Goal: Task Accomplishment & Management: Manage account settings

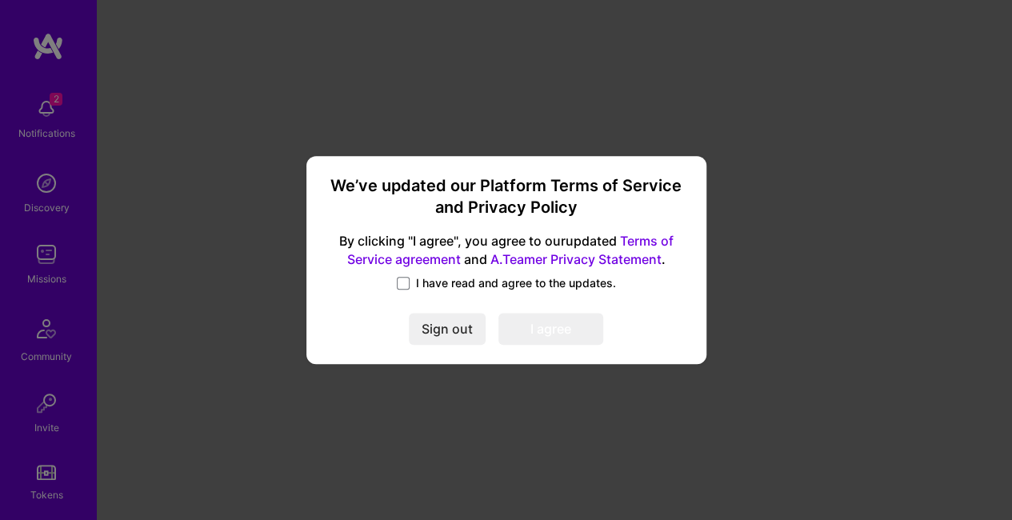
click at [443, 278] on span "I have read and agree to the updates." at bounding box center [516, 283] width 200 height 16
click at [0, 0] on input "I have read and agree to the updates." at bounding box center [0, 0] width 0 height 0
click at [543, 336] on button "I agree" at bounding box center [551, 329] width 105 height 32
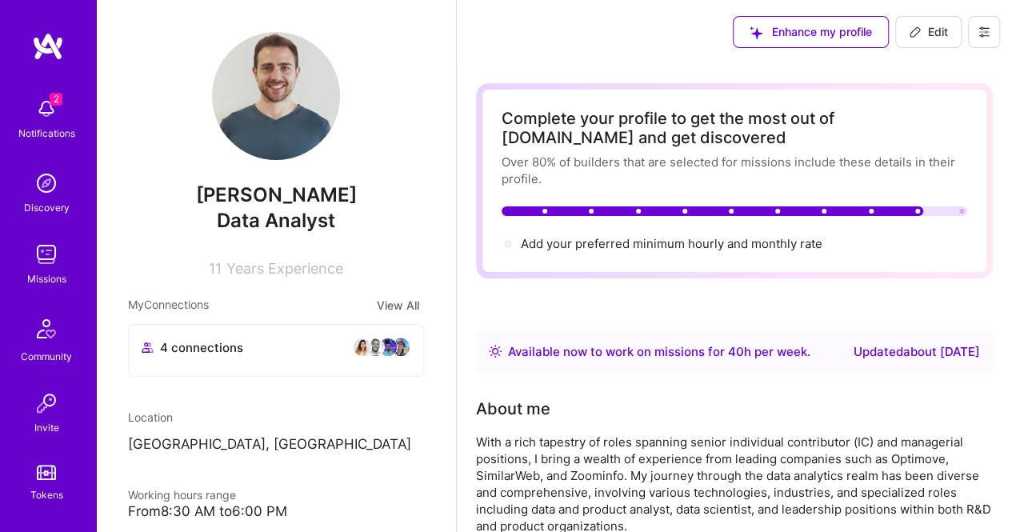
click at [38, 176] on img at bounding box center [46, 183] width 32 height 32
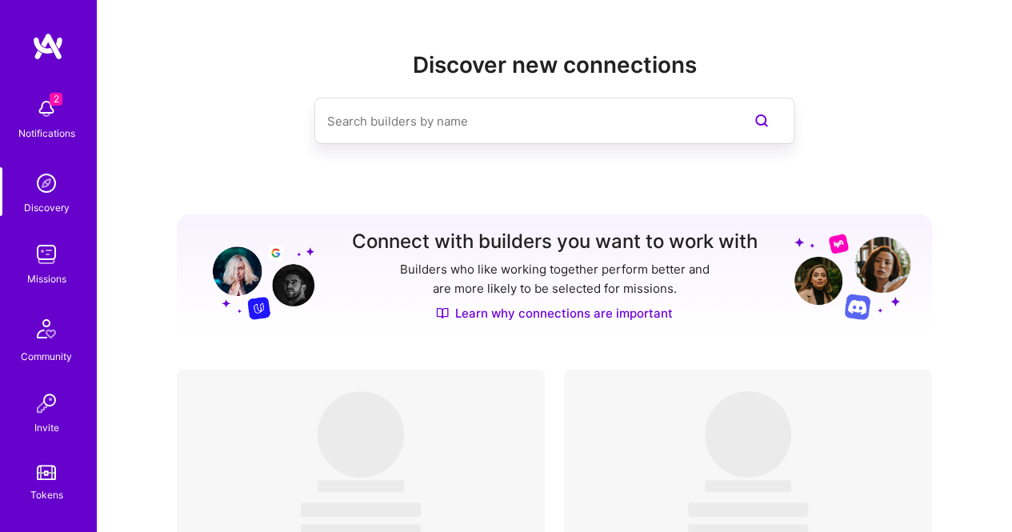
click at [363, 118] on input at bounding box center [522, 121] width 391 height 41
click at [38, 113] on img at bounding box center [46, 109] width 32 height 32
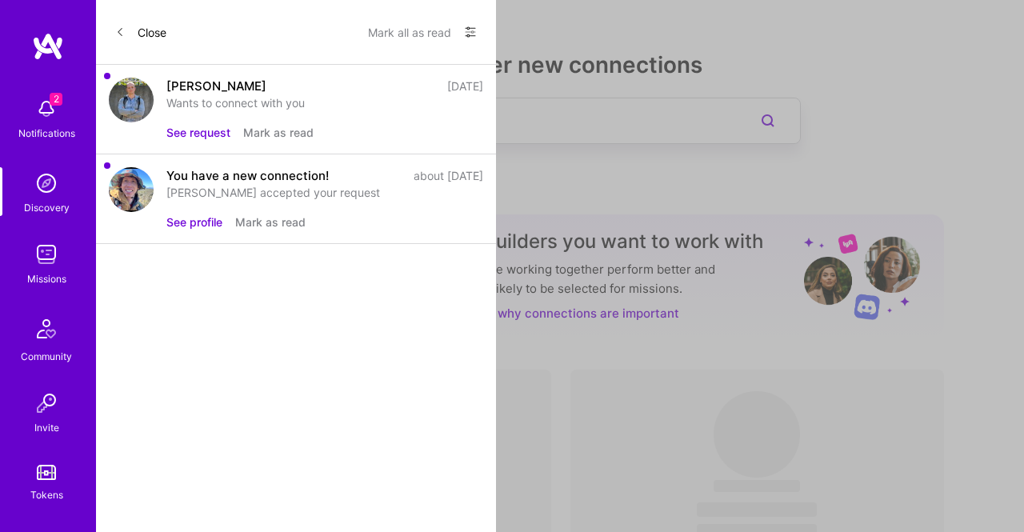
click at [178, 134] on button "See request" at bounding box center [198, 132] width 64 height 17
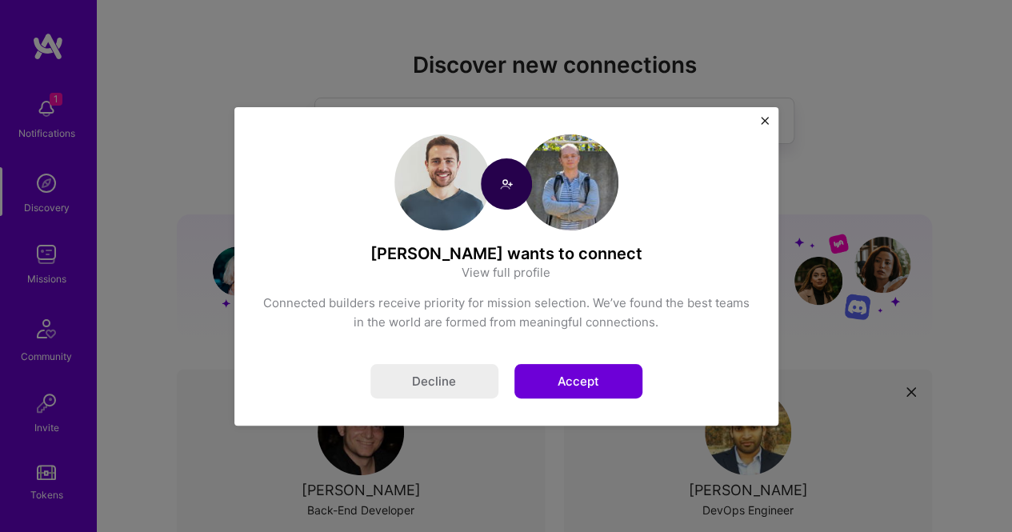
click at [562, 388] on button "Accept" at bounding box center [579, 381] width 128 height 34
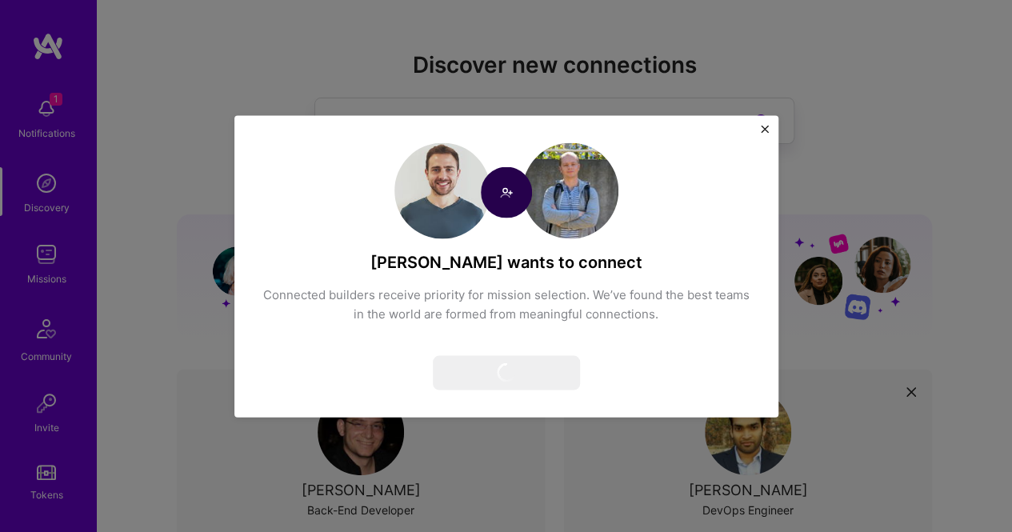
click at [761, 130] on img "Close" at bounding box center [765, 129] width 8 height 8
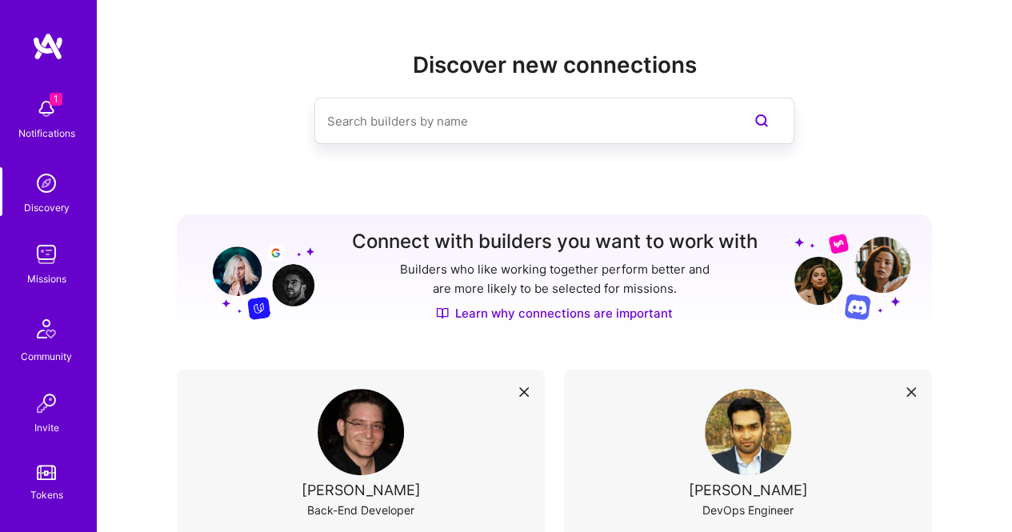
click at [35, 270] on img at bounding box center [46, 254] width 32 height 32
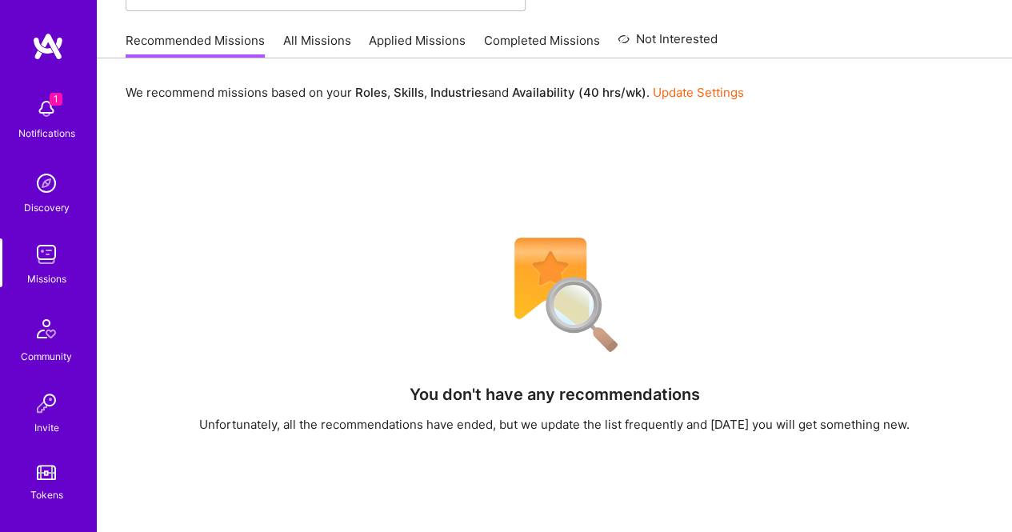
scroll to position [144, 0]
click at [705, 89] on link "Update Settings" at bounding box center [698, 91] width 91 height 15
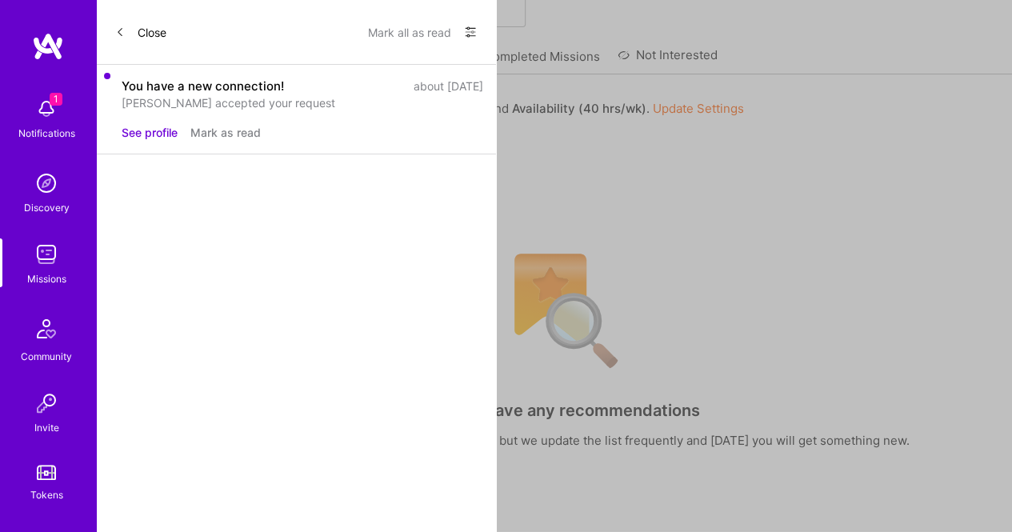
select select "IL"
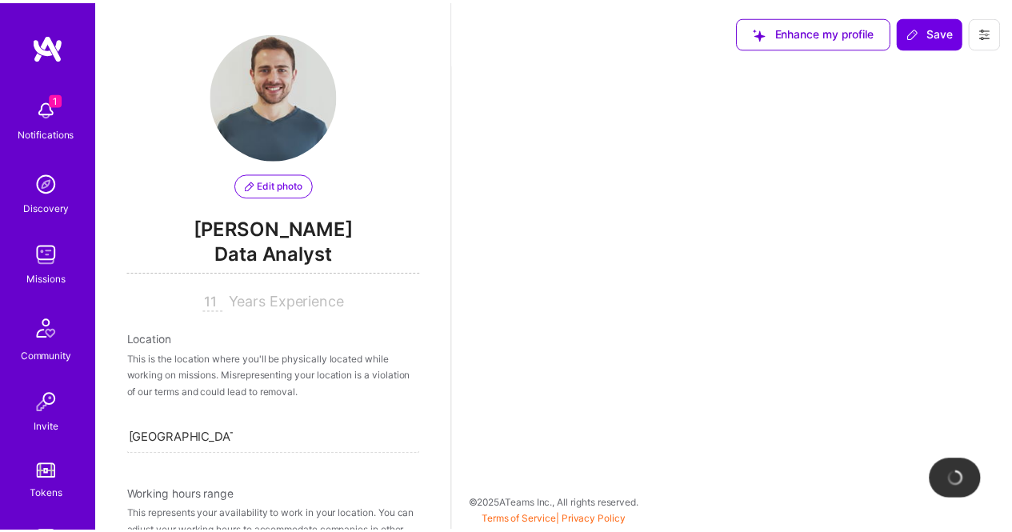
scroll to position [680, 0]
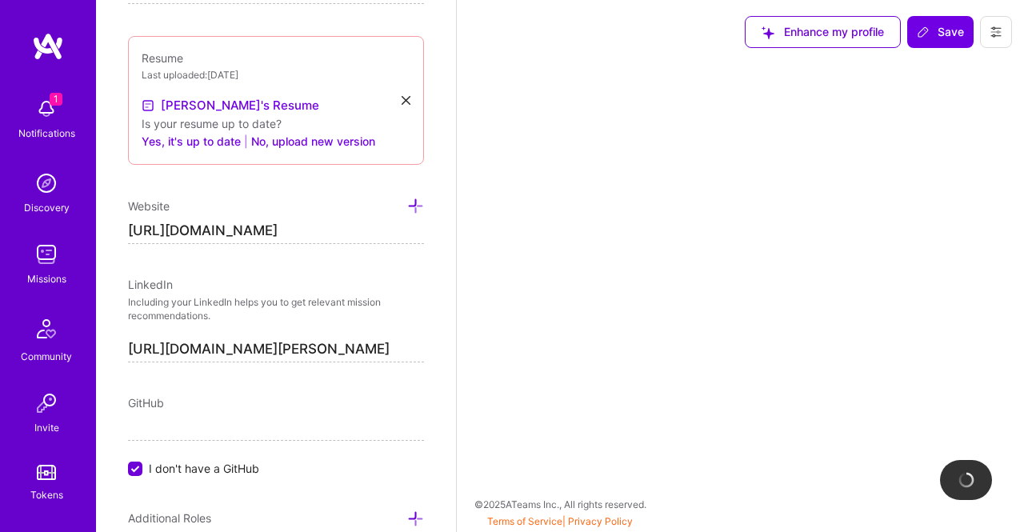
select select "Right Now"
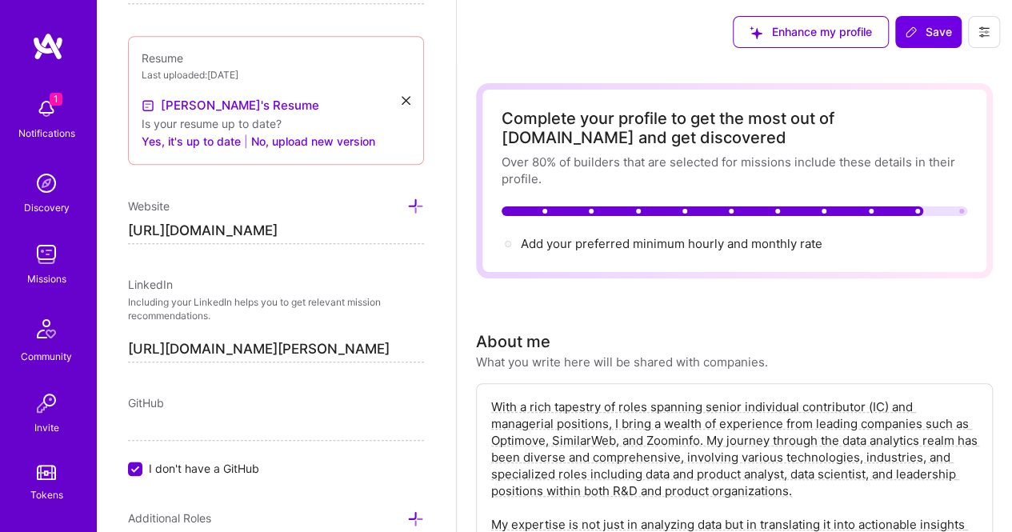
click at [326, 226] on input "[URL][DOMAIN_NAME]" at bounding box center [276, 231] width 296 height 26
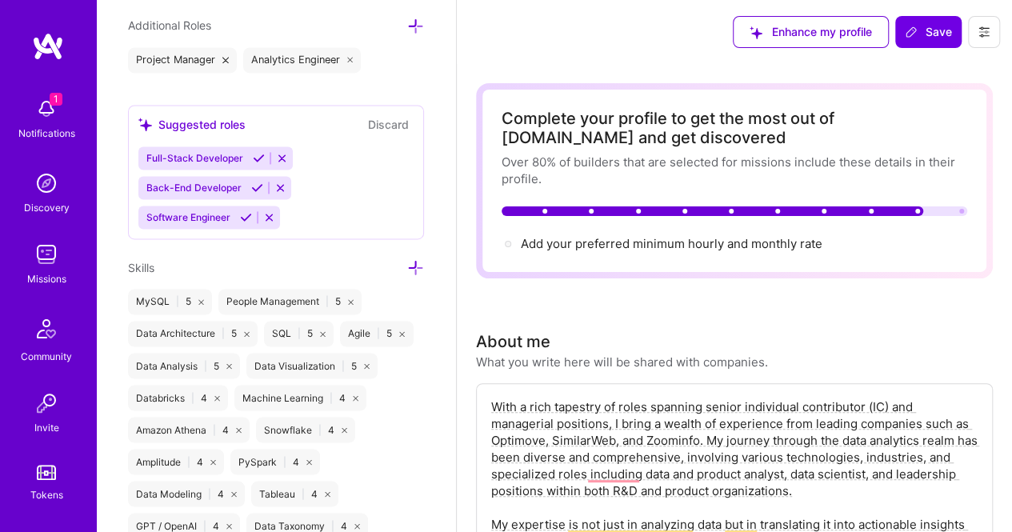
scroll to position [1180, 0]
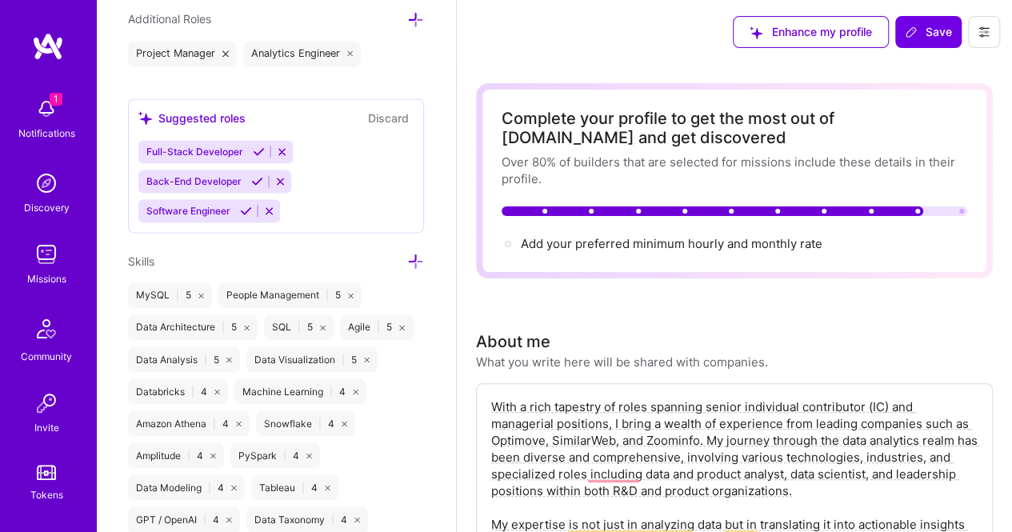
type input "[URL][DOMAIN_NAME]"
click at [282, 146] on icon at bounding box center [282, 152] width 12 height 12
click at [275, 175] on icon at bounding box center [280, 181] width 12 height 12
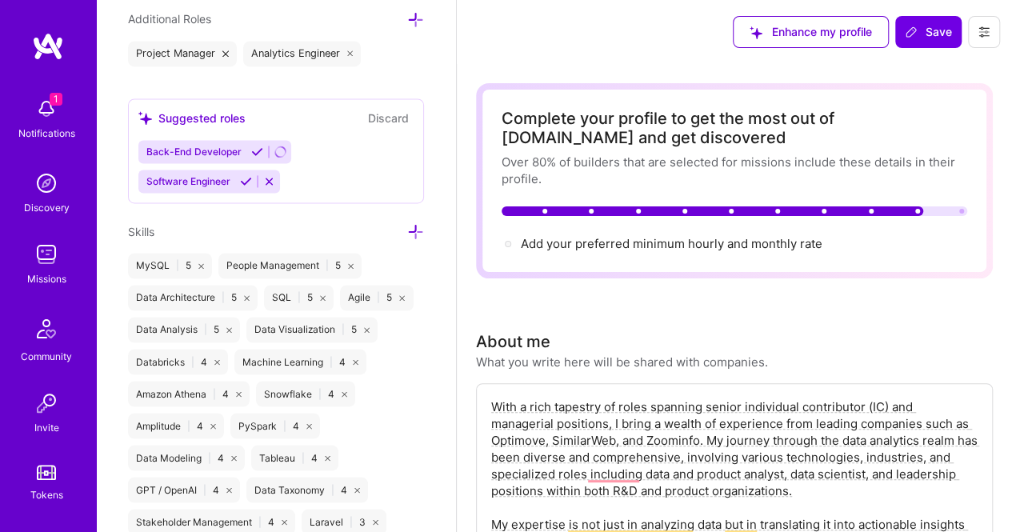
click at [266, 178] on icon at bounding box center [269, 181] width 12 height 12
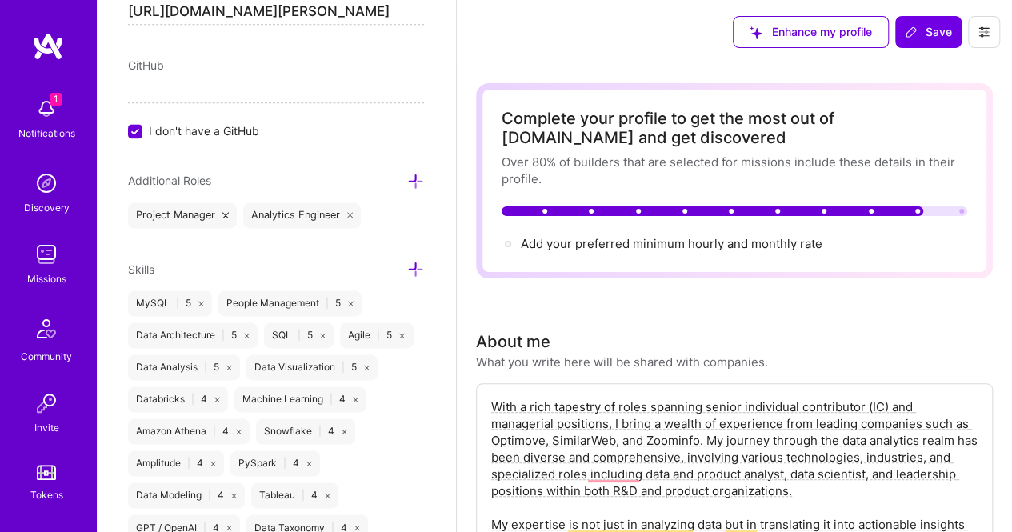
scroll to position [1018, 0]
click at [407, 174] on icon at bounding box center [415, 181] width 17 height 17
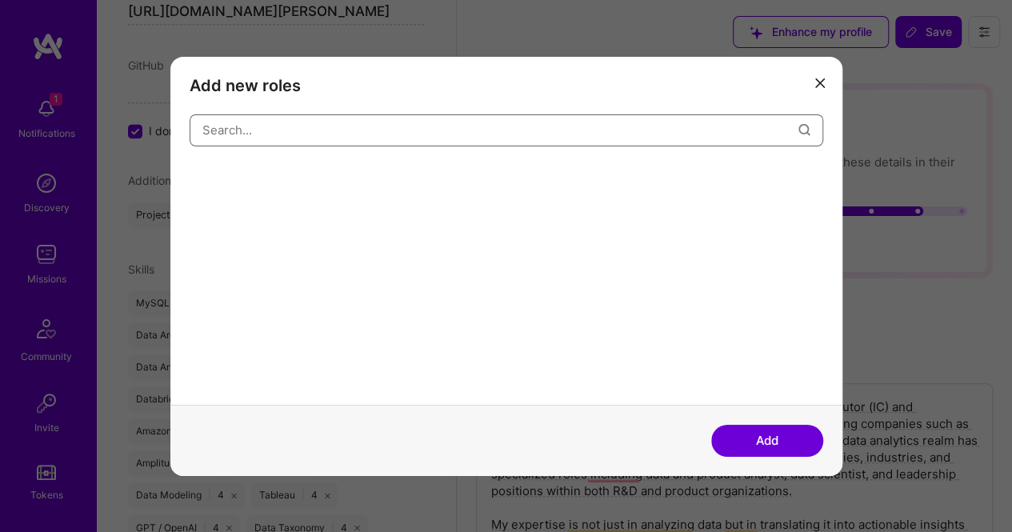
click at [427, 121] on input "modal" at bounding box center [500, 130] width 596 height 41
type input "analy"
click at [406, 128] on input "modal" at bounding box center [500, 130] width 596 height 41
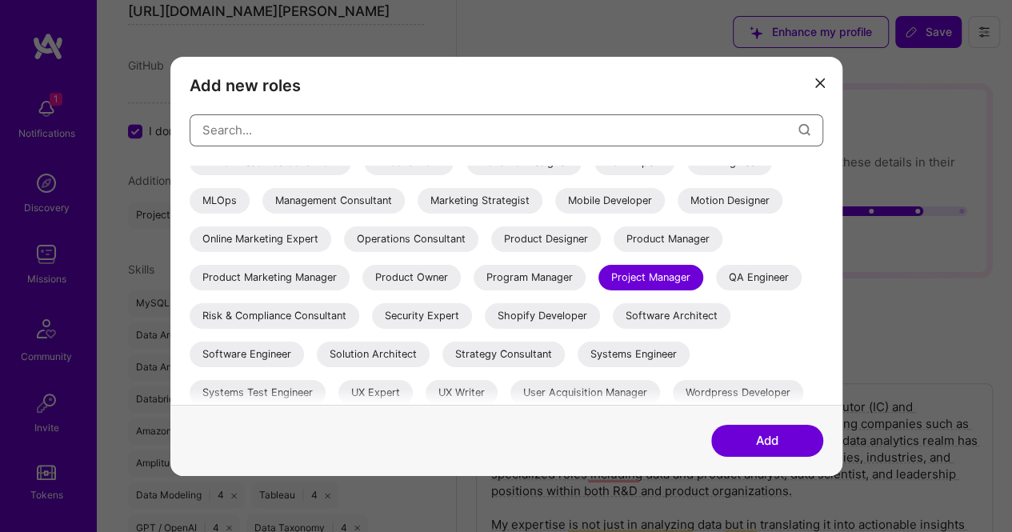
scroll to position [324, 0]
click at [679, 272] on div "Project Manager" at bounding box center [651, 276] width 105 height 26
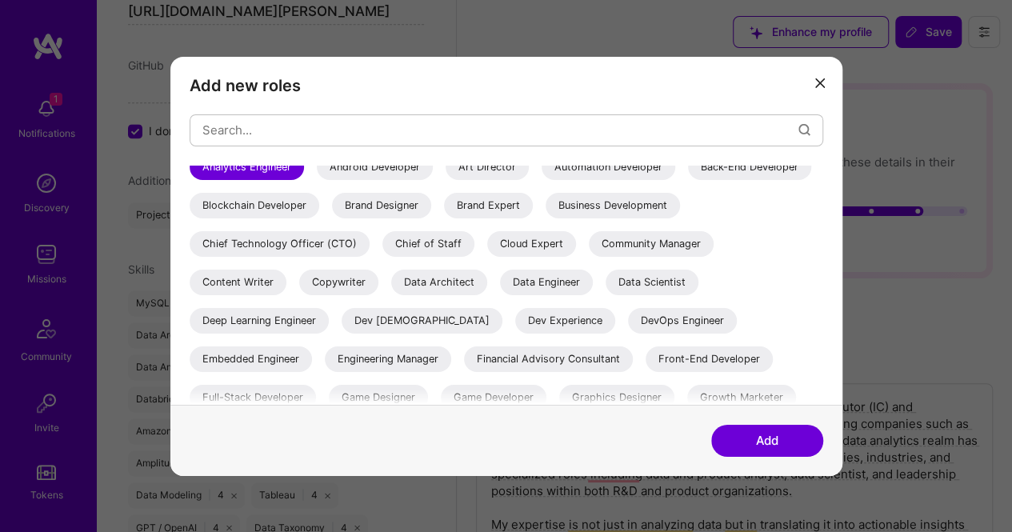
scroll to position [42, 0]
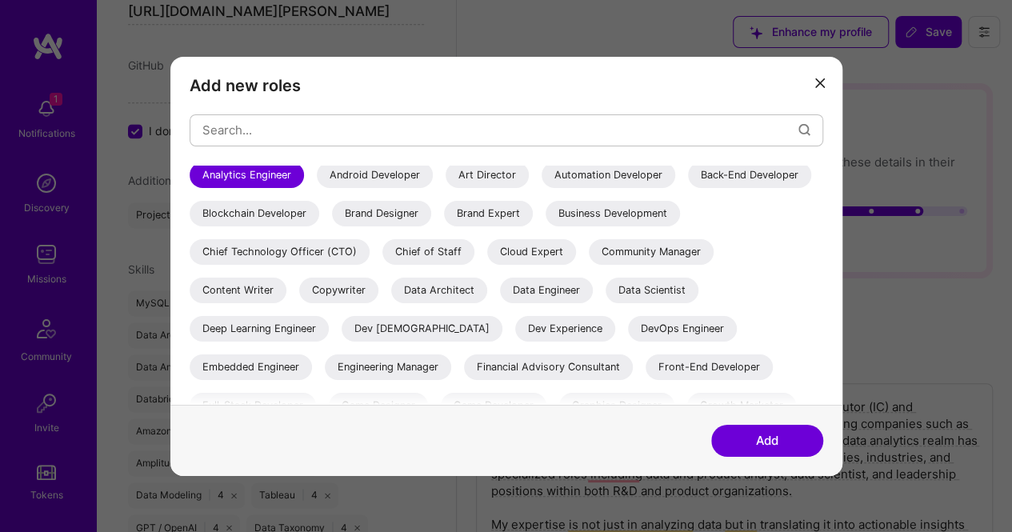
click at [487, 286] on div "Data Architect" at bounding box center [439, 290] width 96 height 26
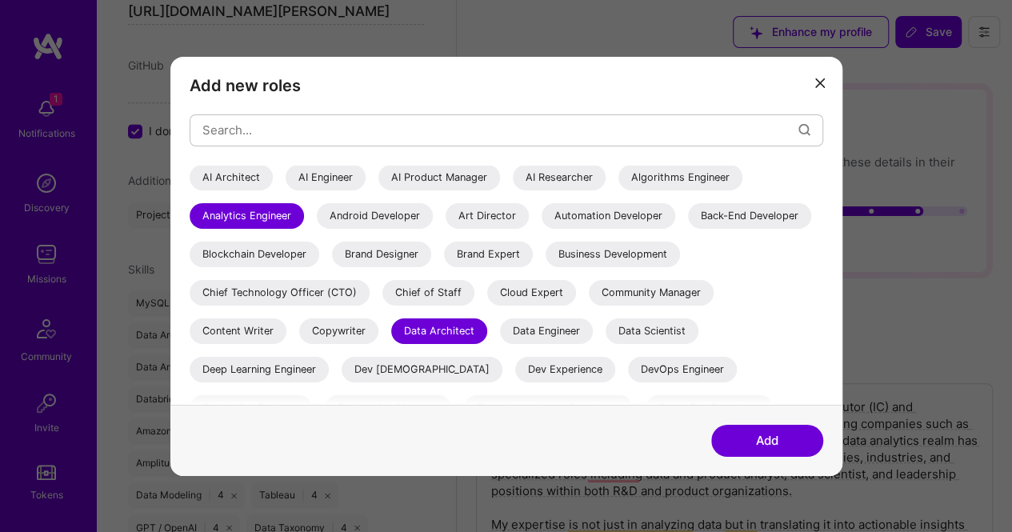
scroll to position [0, 0]
click at [447, 183] on div "AI Product Manager" at bounding box center [440, 178] width 122 height 26
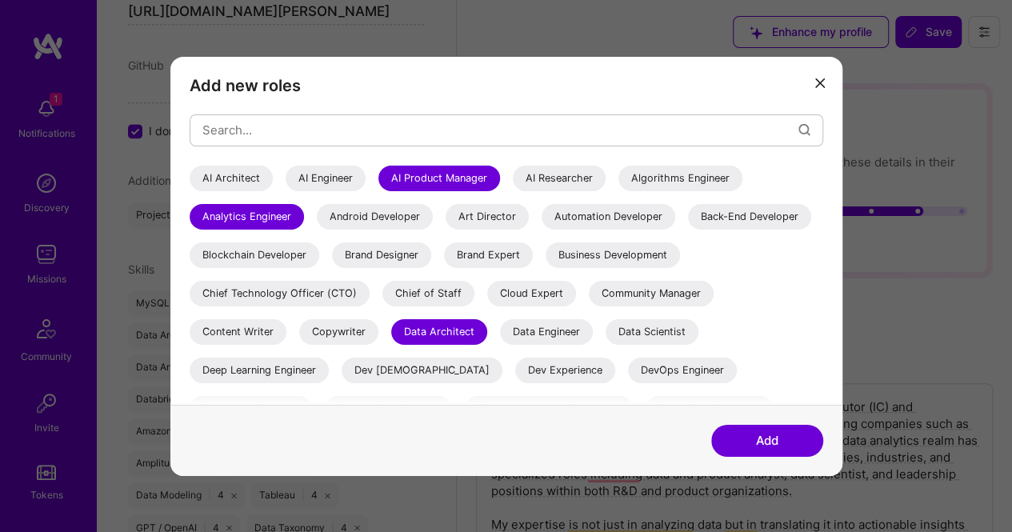
click at [593, 332] on div "Data Engineer" at bounding box center [546, 331] width 93 height 26
click at [778, 441] on button "Add" at bounding box center [767, 441] width 112 height 32
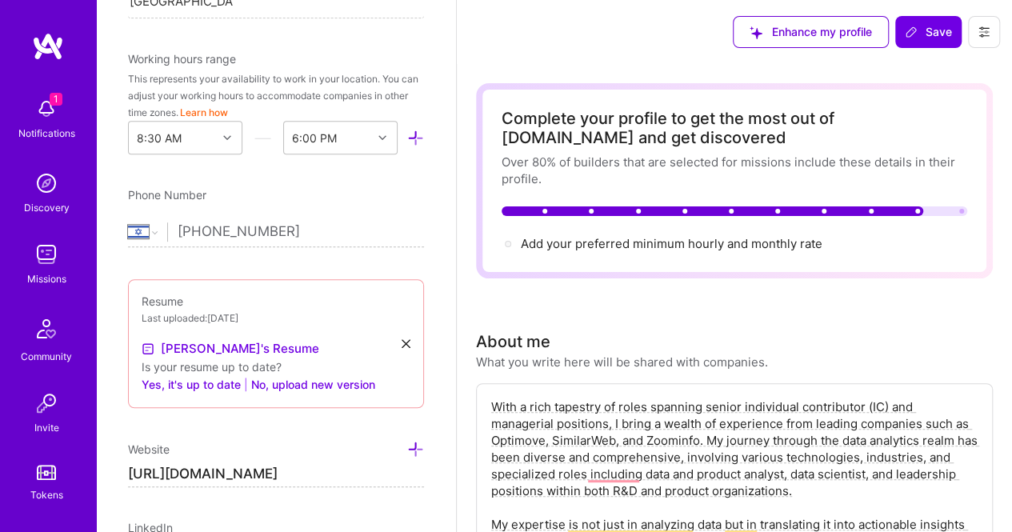
scroll to position [117, 0]
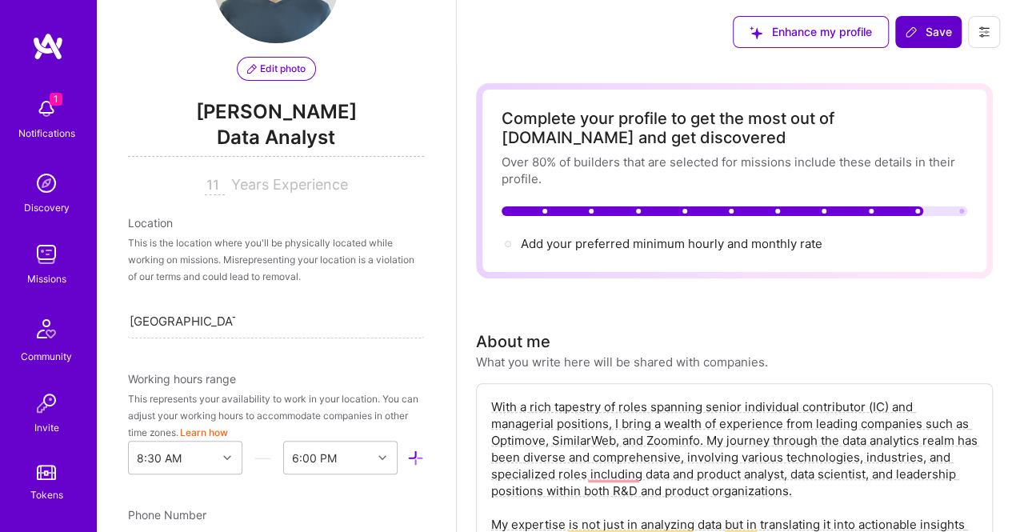
click at [912, 34] on icon at bounding box center [912, 32] width 10 height 10
